Goal: Task Accomplishment & Management: Use online tool/utility

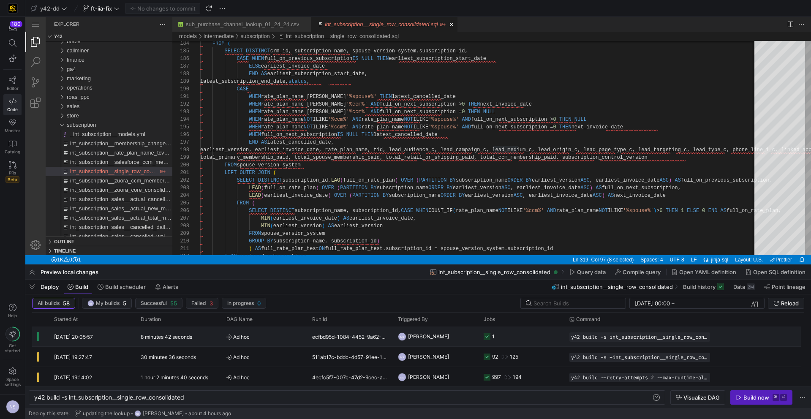
click at [513, 336] on y42-job-status-cell-renderer "1" at bounding box center [522, 336] width 76 height 19
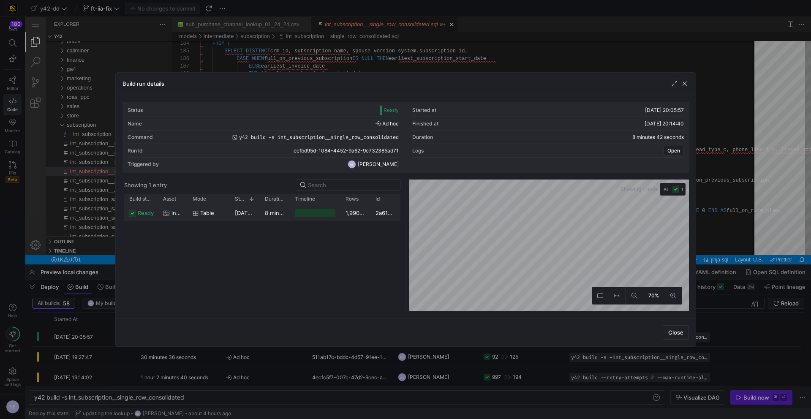
click at [289, 211] on y42-duration "8 minutes 39 seconds" at bounding box center [294, 213] width 59 height 7
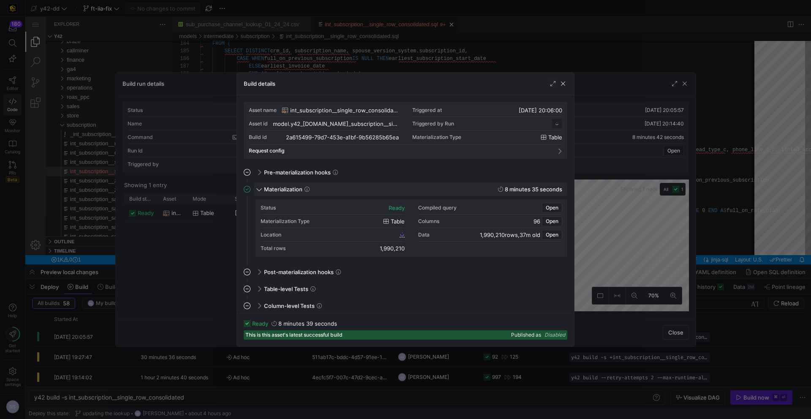
scroll to position [76, 0]
click at [555, 206] on span "Open" at bounding box center [552, 208] width 13 height 6
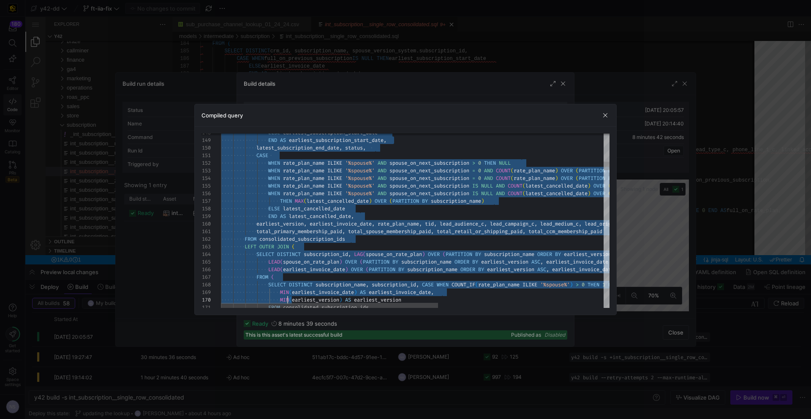
scroll to position [61, 64]
drag, startPoint x: 221, startPoint y: 204, endPoint x: 286, endPoint y: 291, distance: 107.5
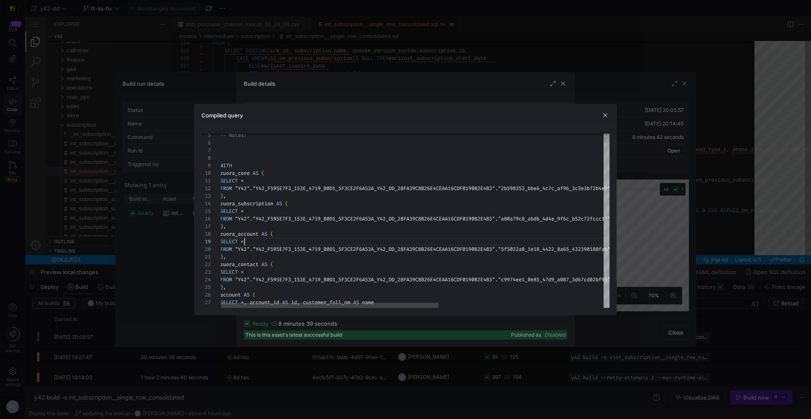
scroll to position [61, 25]
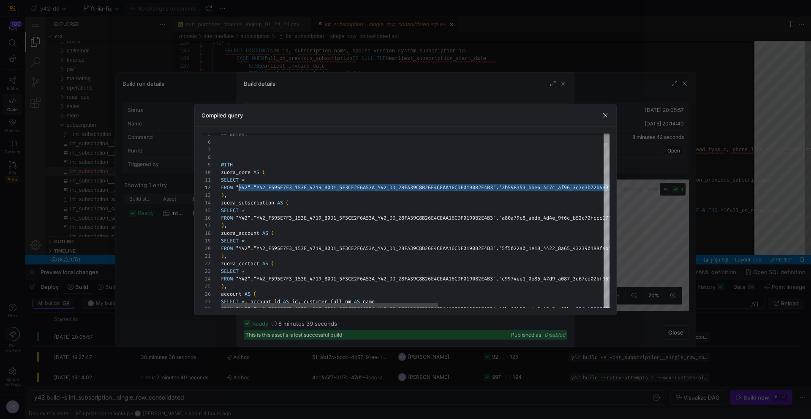
scroll to position [8, 15]
drag, startPoint x: 566, startPoint y: 188, endPoint x: 237, endPoint y: 188, distance: 329.1
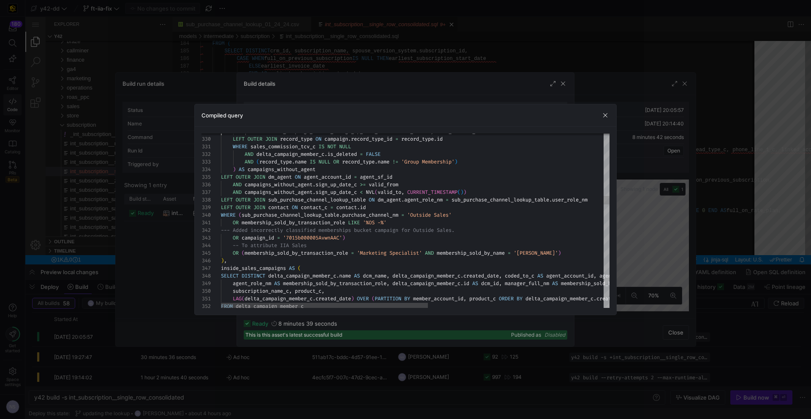
scroll to position [23, 0]
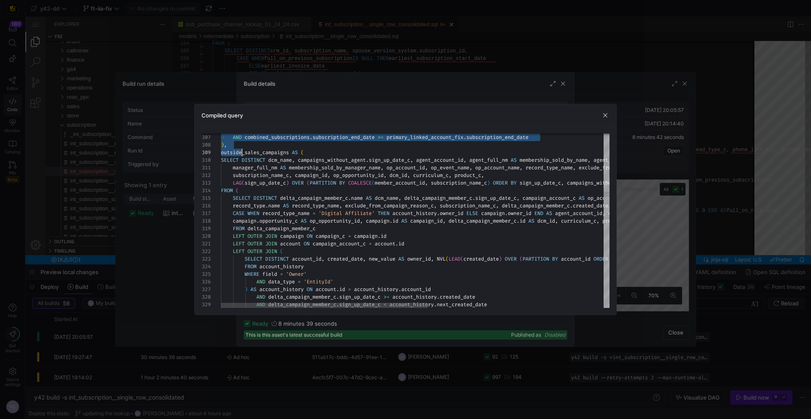
type textarea "LOREMI * DOLO "S54"."A03_C811A2E7_672S_5502_D2E9_7T0IN1U7L29E_D97_MA_43AL03E5A2…"
drag, startPoint x: 221, startPoint y: 204, endPoint x: 244, endPoint y: 147, distance: 62.0
click at [661, 209] on div at bounding box center [405, 209] width 811 height 419
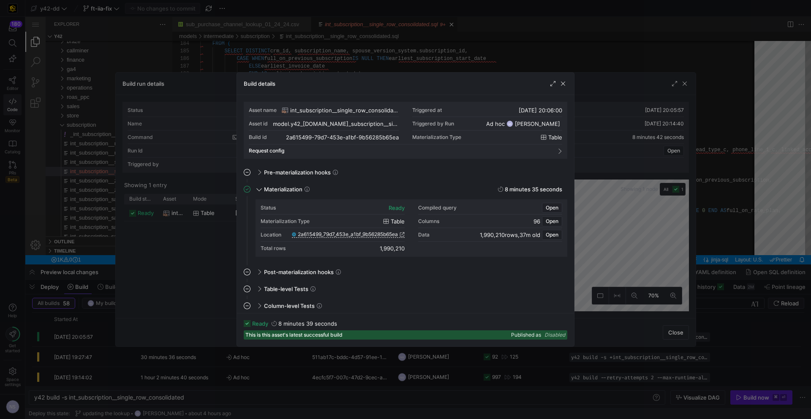
click at [717, 229] on div at bounding box center [405, 209] width 811 height 419
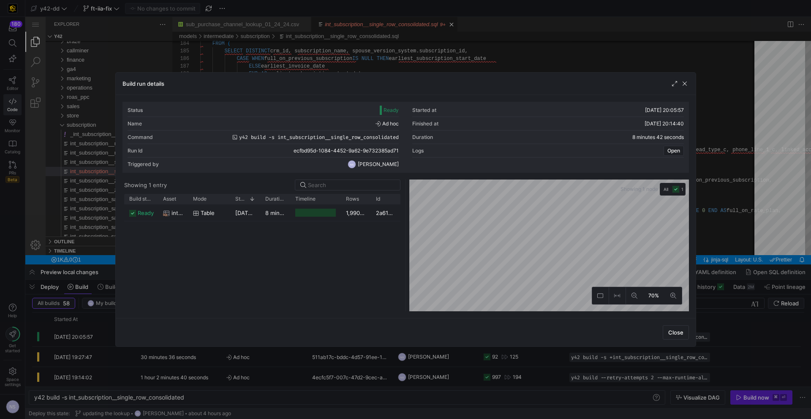
drag, startPoint x: 693, startPoint y: 220, endPoint x: 718, endPoint y: 237, distance: 30.1
click at [718, 237] on div at bounding box center [405, 209] width 811 height 419
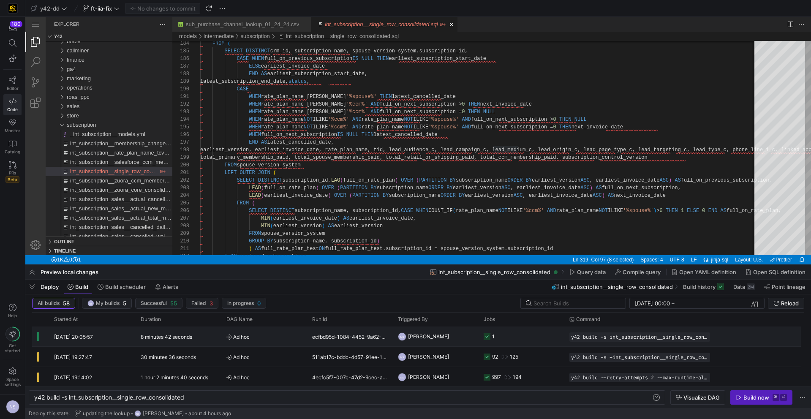
click at [543, 335] on y42-job-status-cell-renderer "1" at bounding box center [522, 336] width 76 height 19
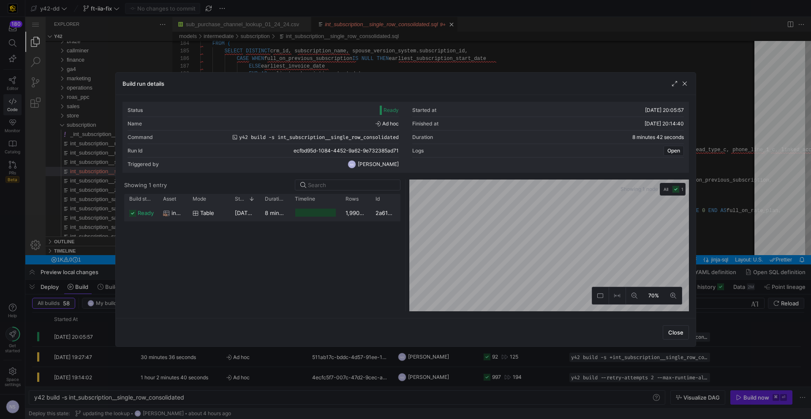
click at [259, 205] on div "[DATE] 20:06:00" at bounding box center [245, 212] width 30 height 16
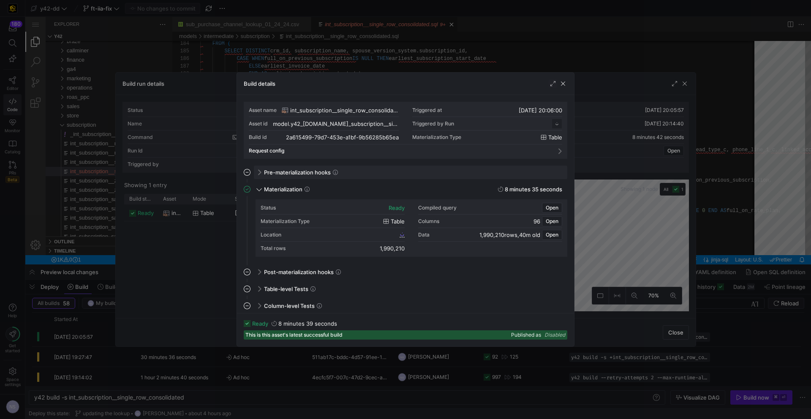
scroll to position [76, 0]
click at [399, 233] on div "Location 2a615499_79d7_453e_a1bf_9b56285b65ea" at bounding box center [333, 235] width 144 height 14
click at [400, 235] on icon at bounding box center [402, 234] width 5 height 5
click at [446, 28] on div at bounding box center [405, 209] width 811 height 419
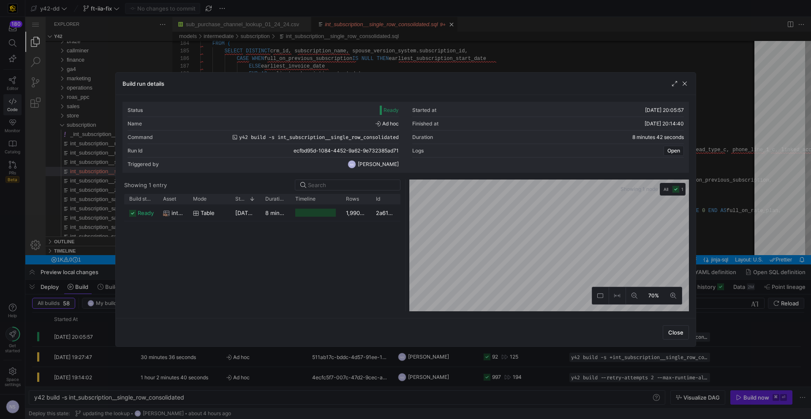
click at [422, 62] on div at bounding box center [405, 209] width 811 height 419
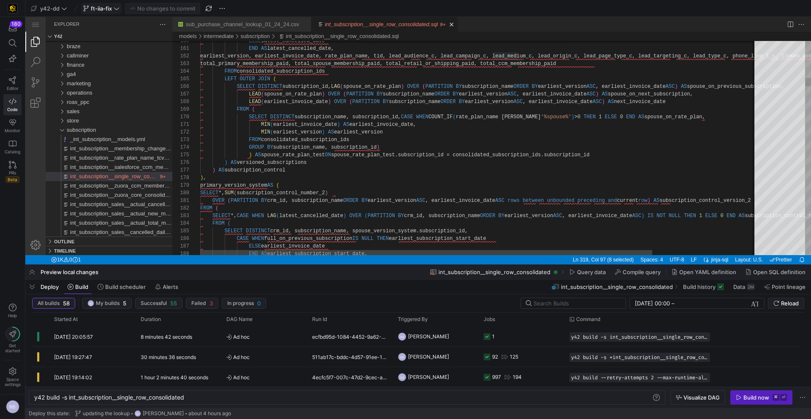
click at [105, 5] on span "ft-iia-fix" at bounding box center [101, 8] width 21 height 7
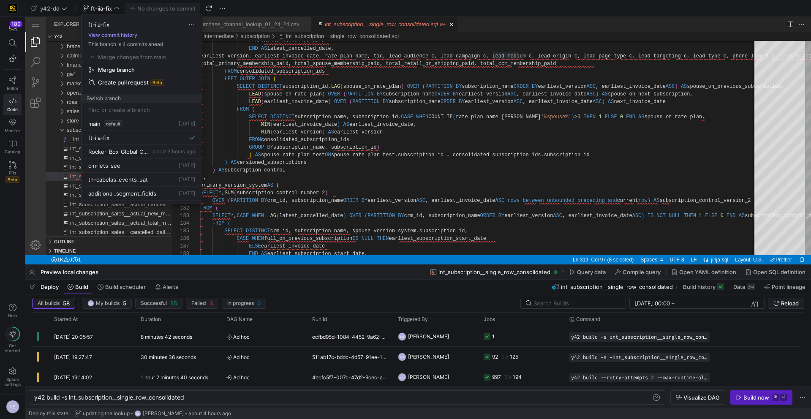
click at [122, 36] on button "View commit history" at bounding box center [113, 35] width 63 height 6
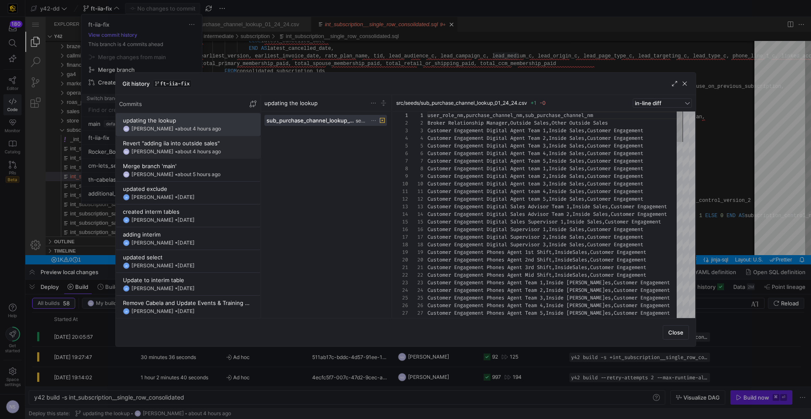
scroll to position [53, 0]
click at [309, 57] on div at bounding box center [405, 209] width 811 height 419
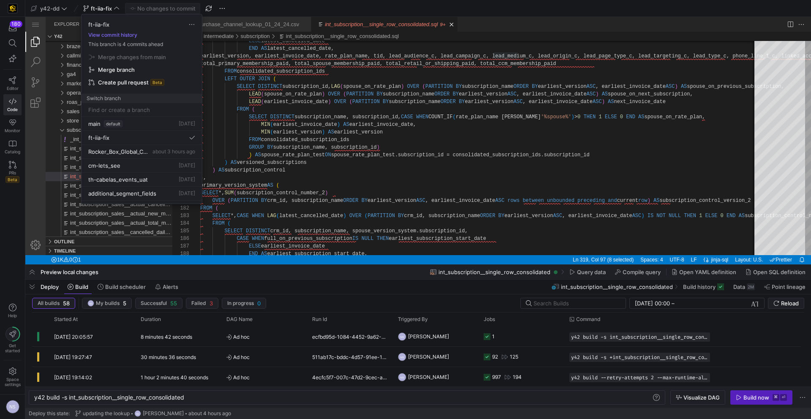
click at [385, 163] on div at bounding box center [405, 209] width 811 height 419
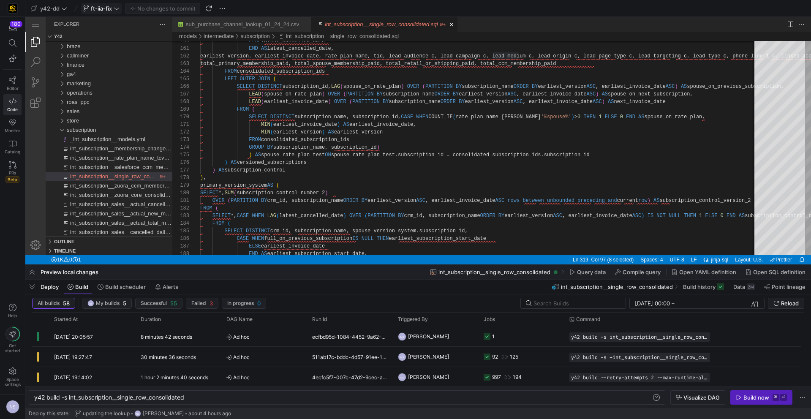
click at [107, 10] on span "ft-iia-fix" at bounding box center [101, 8] width 21 height 7
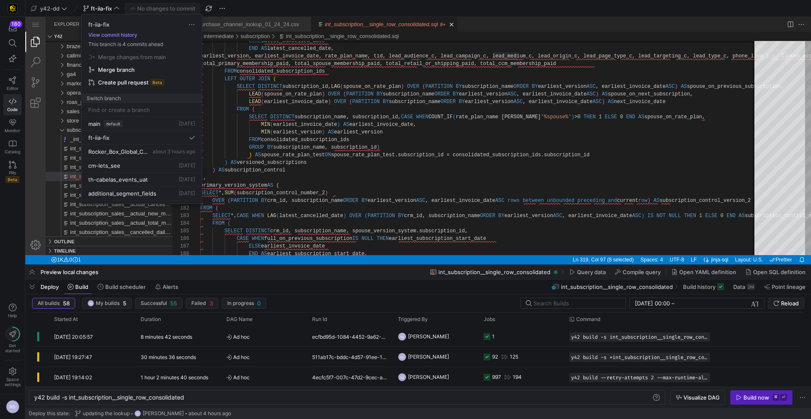
click at [116, 35] on button "View commit history" at bounding box center [113, 35] width 63 height 6
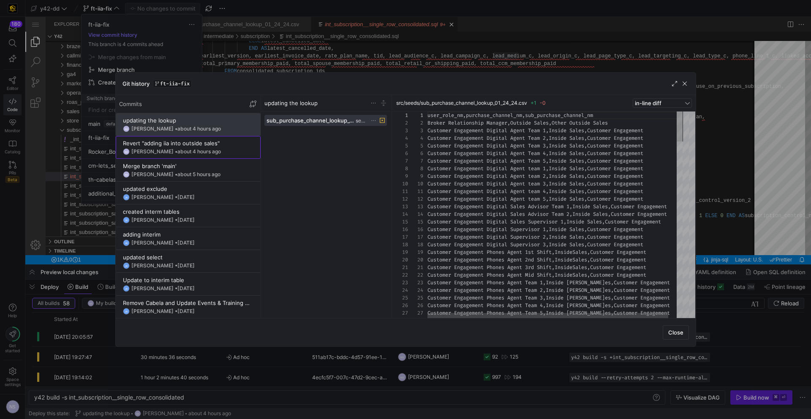
click at [216, 144] on div "Revert "adding iia into outside sales"" at bounding box center [188, 143] width 131 height 7
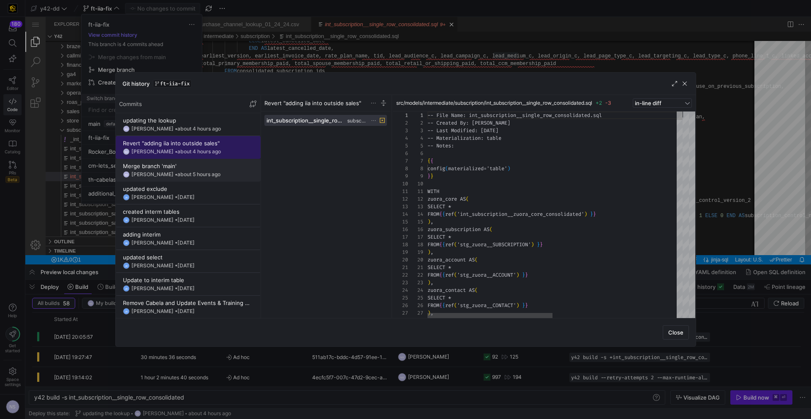
scroll to position [76, 0]
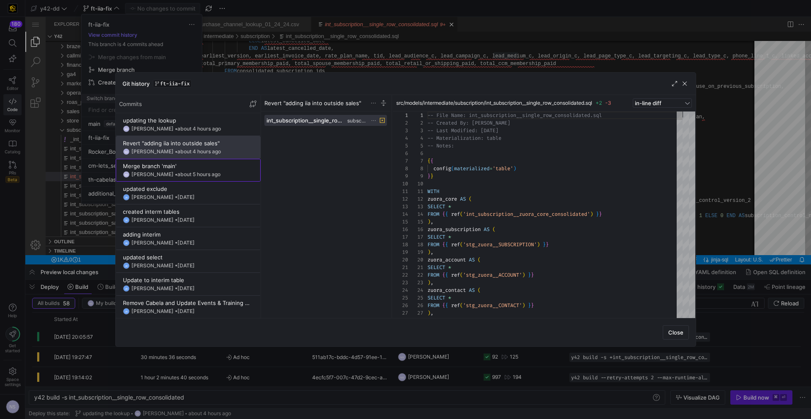
click at [198, 165] on div "Merge branch 'main'" at bounding box center [188, 166] width 131 height 7
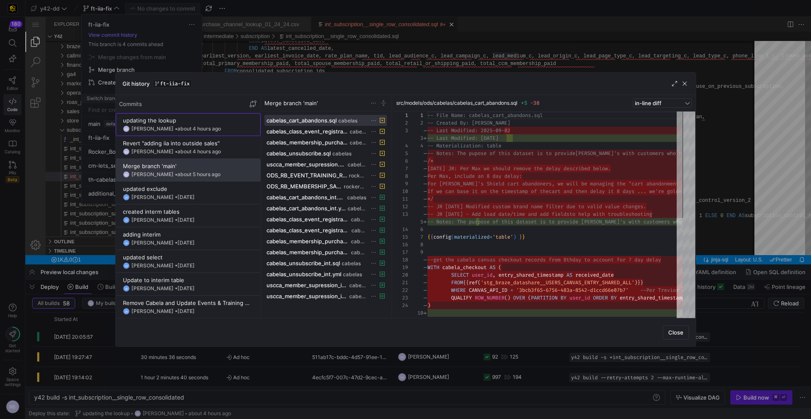
click at [189, 127] on span "about 4 hours ago" at bounding box center [199, 128] width 44 height 6
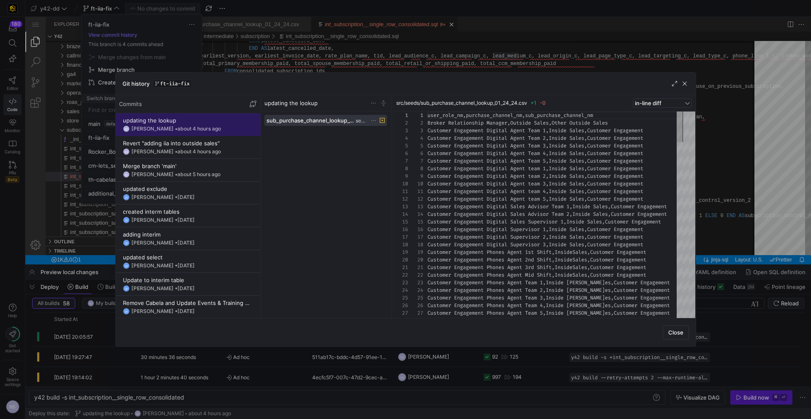
scroll to position [53, 0]
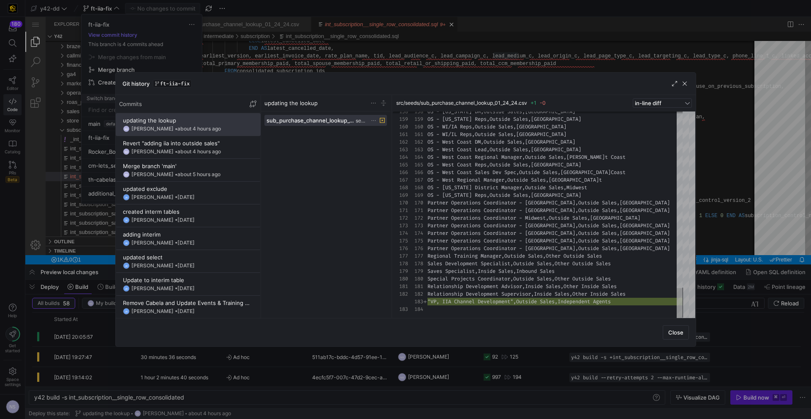
click at [741, 316] on div at bounding box center [405, 209] width 811 height 419
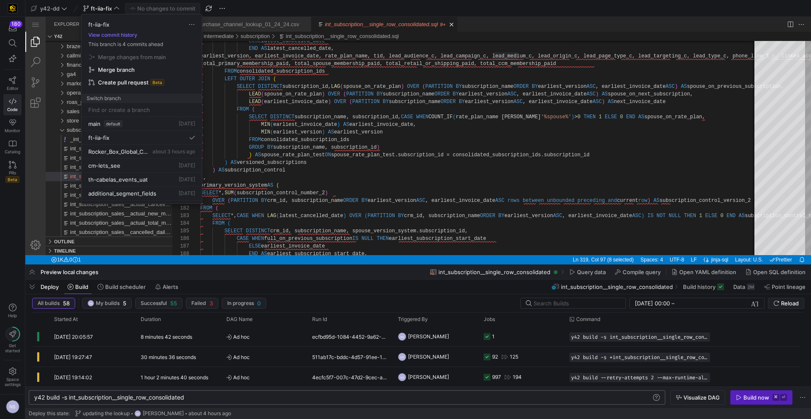
drag, startPoint x: 197, startPoint y: 397, endPoint x: 193, endPoint y: 396, distance: 4.3
click at [197, 397] on div at bounding box center [405, 209] width 811 height 419
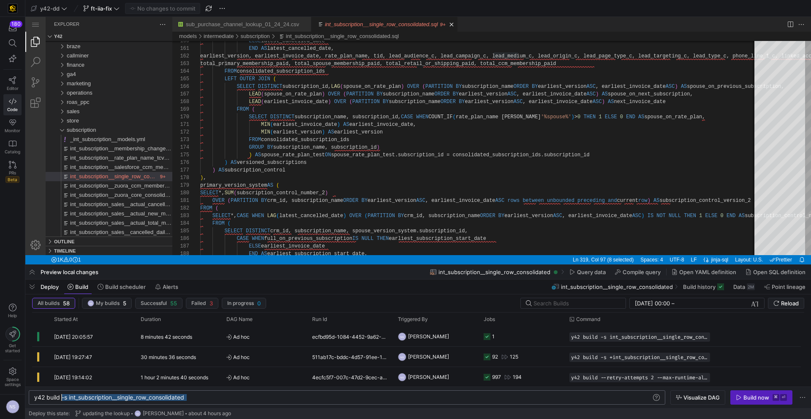
scroll to position [0, 30]
drag, startPoint x: 204, startPoint y: 397, endPoint x: 64, endPoint y: 398, distance: 140.3
click at [64, 398] on div "y42 build -s int_subscription__single_row_consolid ated" at bounding box center [342, 397] width 617 height 7
type textarea "y42 build --stale"
